Goal: Information Seeking & Learning: Learn about a topic

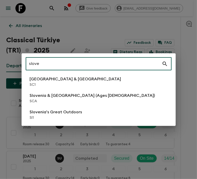
type input "slove"
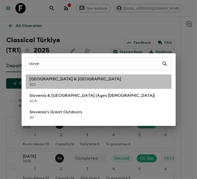
click at [61, 86] on p "SC1" at bounding box center [76, 84] width 92 height 5
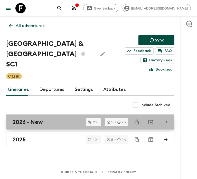
click at [33, 116] on link "2026 - New" at bounding box center [90, 121] width 168 height 15
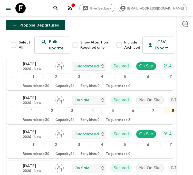
scroll to position [69, 0]
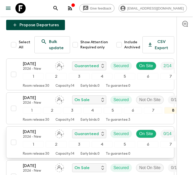
click at [34, 141] on div "1" at bounding box center [33, 144] width 21 height 7
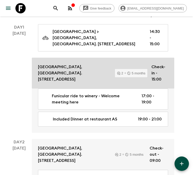
scroll to position [77, 0]
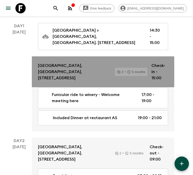
click at [99, 79] on p "[GEOGRAPHIC_DATA], [GEOGRAPHIC_DATA]. [STREET_ADDRESS]" at bounding box center [72, 72] width 69 height 19
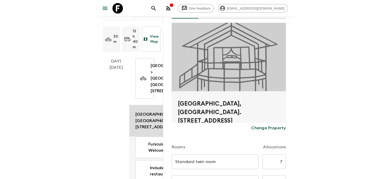
scroll to position [34, 0]
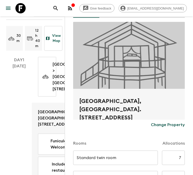
drag, startPoint x: 81, startPoint y: 100, endPoint x: 128, endPoint y: 116, distance: 50.3
click at [128, 113] on h2 "[GEOGRAPHIC_DATA], [GEOGRAPHIC_DATA]. [STREET_ADDRESS]" at bounding box center [129, 105] width 100 height 16
copy h2 "[GEOGRAPHIC_DATA], [GEOGRAPHIC_DATA]. [STREET_ADDRESS]"
click at [123, 106] on h2 "[GEOGRAPHIC_DATA], [GEOGRAPHIC_DATA]. [STREET_ADDRESS]" at bounding box center [129, 105] width 100 height 16
drag, startPoint x: 125, startPoint y: 107, endPoint x: 102, endPoint y: 106, distance: 23.4
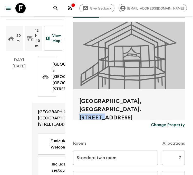
click at [102, 106] on h2 "[GEOGRAPHIC_DATA], [GEOGRAPHIC_DATA]. [STREET_ADDRESS]" at bounding box center [129, 105] width 100 height 16
copy h2 "[GEOGRAPHIC_DATA]"
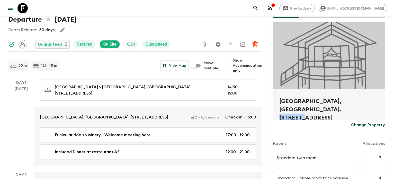
scroll to position [0, 0]
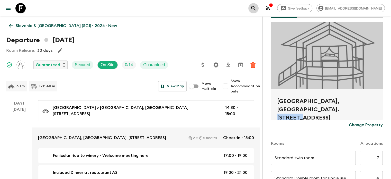
click at [197, 6] on icon "search adventures" at bounding box center [253, 8] width 4 height 4
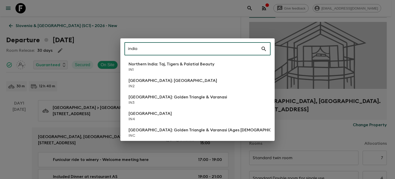
type input "india"
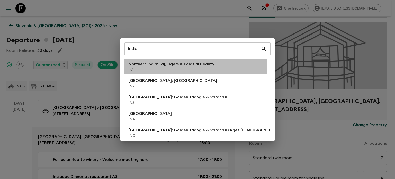
click at [151, 62] on p "Northern India: Taj, Tigers & Palatial Beauty" at bounding box center [172, 64] width 86 height 6
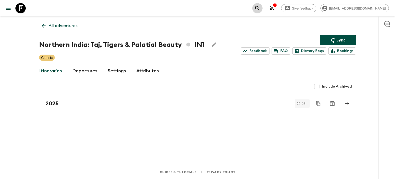
click at [197, 10] on icon "search adventures" at bounding box center [257, 8] width 6 height 6
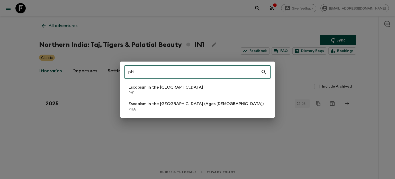
type input "phi"
